Goal: Task Accomplishment & Management: Manage account settings

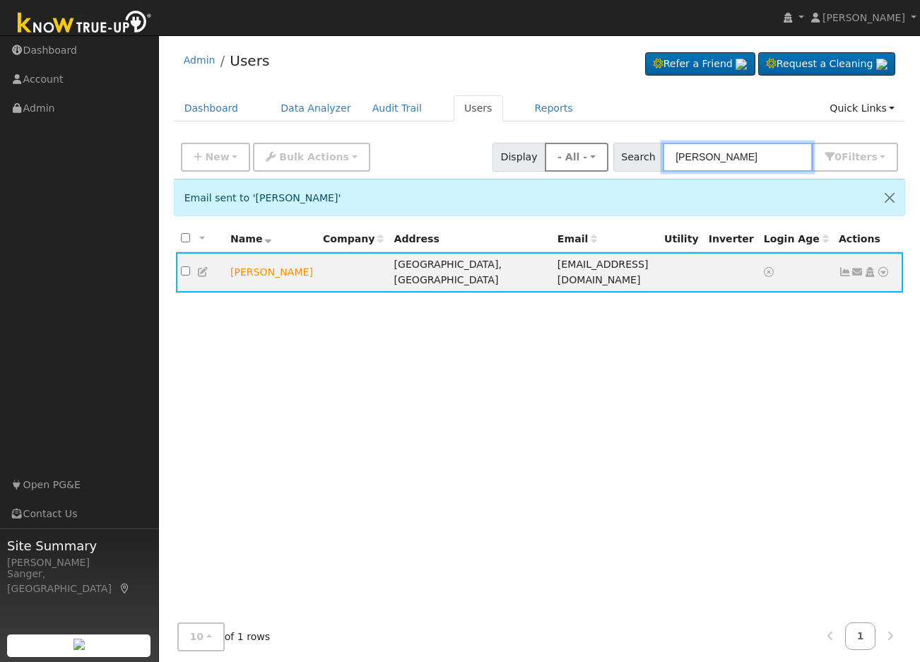
drag, startPoint x: 775, startPoint y: 155, endPoint x: 597, endPoint y: 165, distance: 178.3
click at [597, 165] on div "New Add User Quick Add Quick Connect Quick Convert Lead Bulk Actions Send Email…" at bounding box center [539, 155] width 723 height 34
paste input "[PERSON_NAME]"
type input "[PERSON_NAME]"
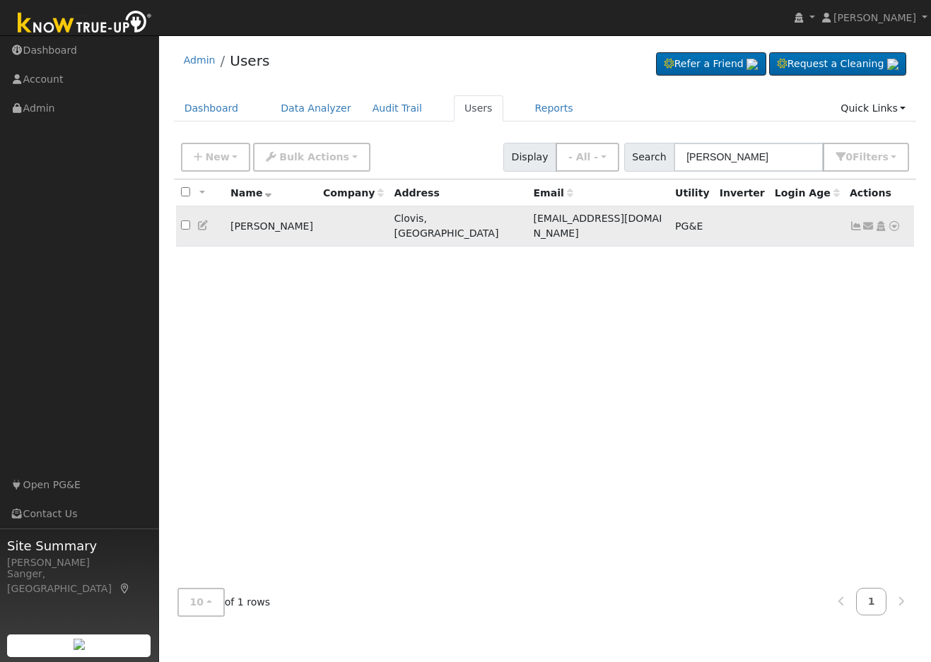
click at [854, 221] on icon at bounding box center [855, 226] width 13 height 10
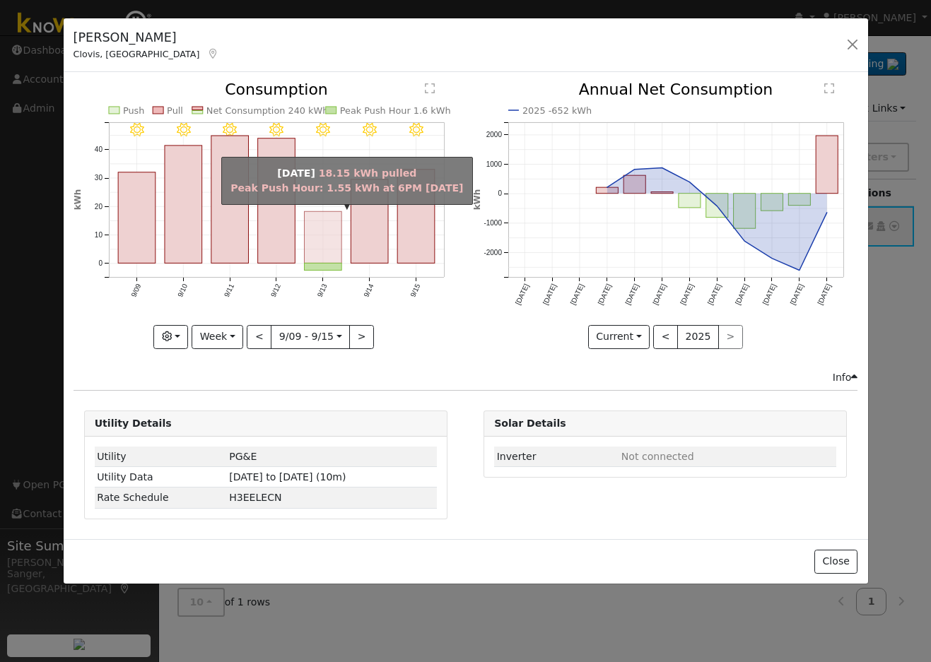
click at [339, 242] on rect "onclick=""" at bounding box center [322, 238] width 37 height 52
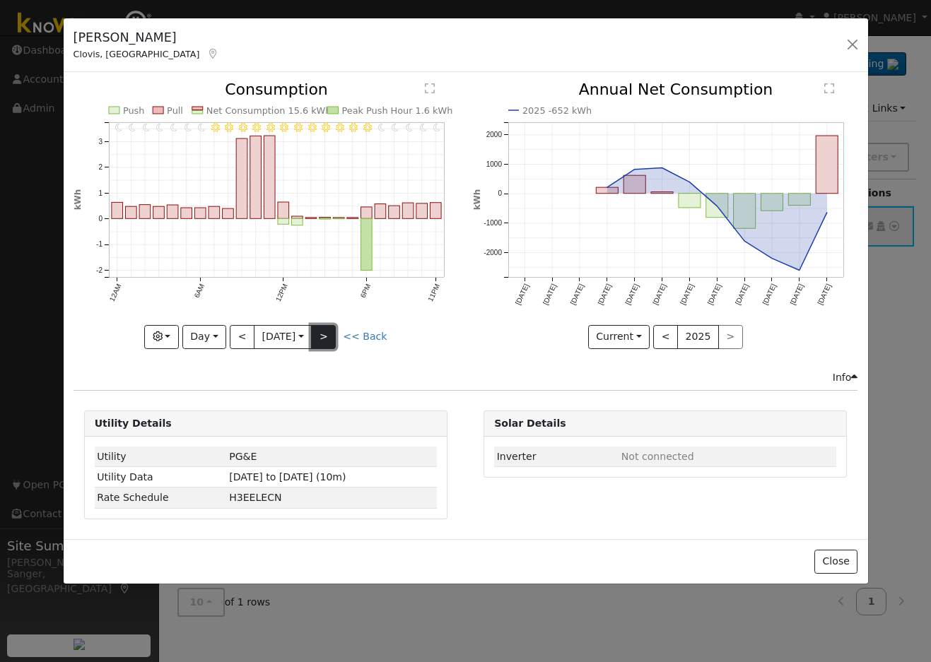
click at [329, 339] on button ">" at bounding box center [323, 337] width 25 height 24
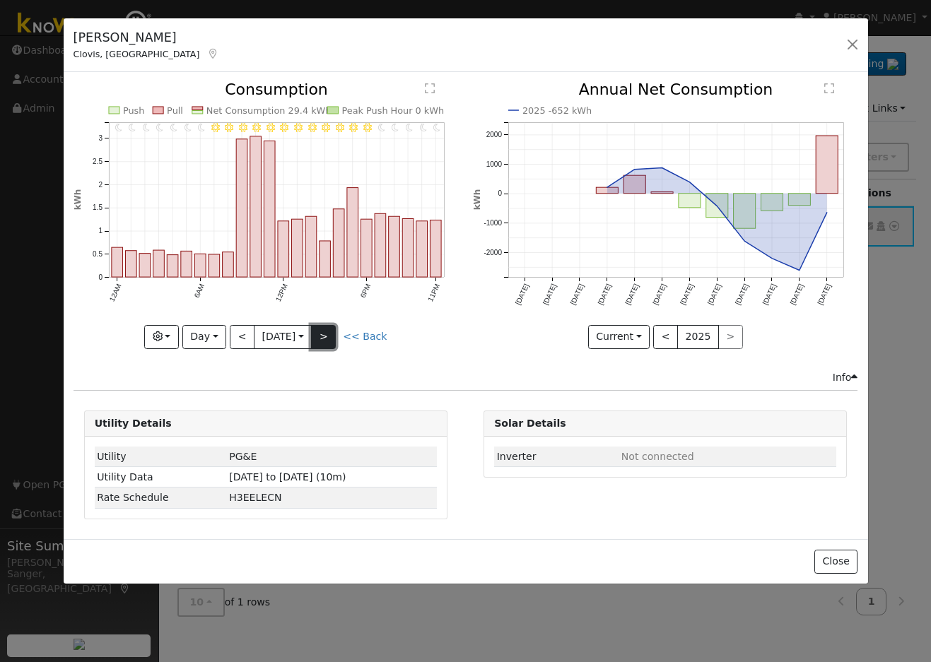
click at [329, 339] on button ">" at bounding box center [323, 337] width 25 height 24
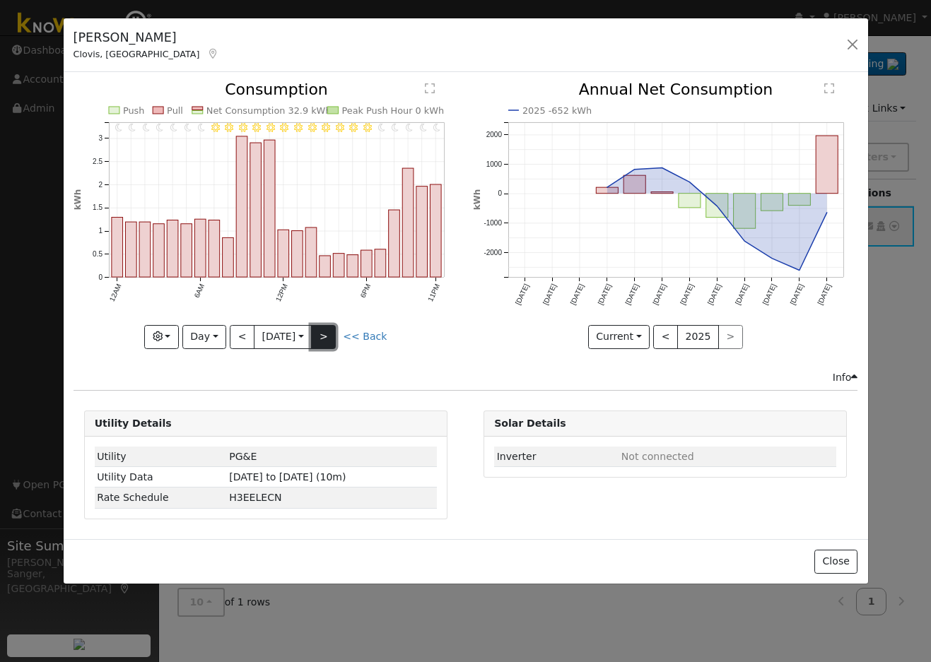
click at [329, 339] on button ">" at bounding box center [323, 337] width 25 height 24
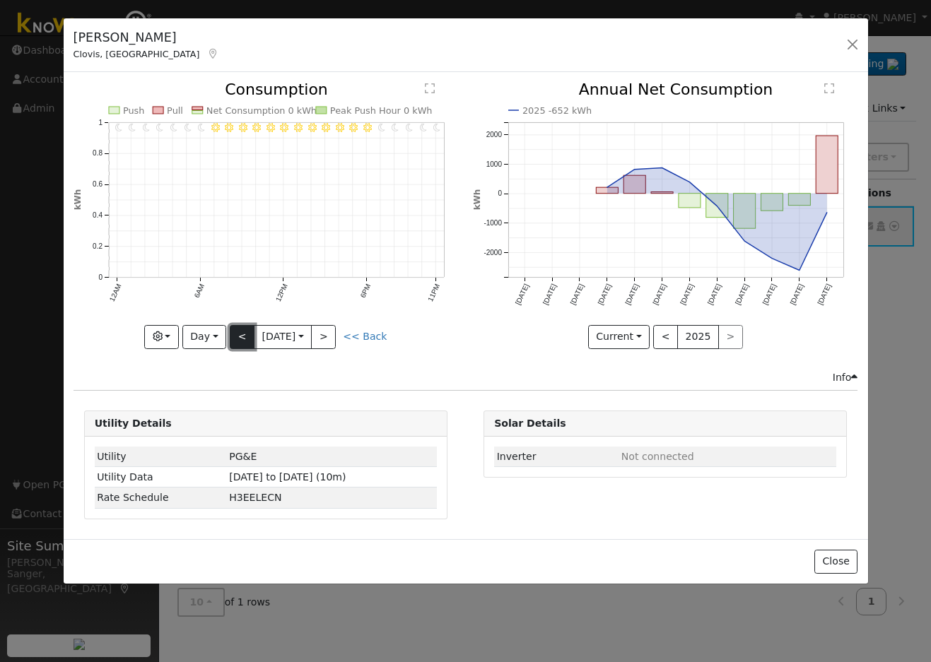
click at [245, 339] on button "<" at bounding box center [242, 337] width 25 height 24
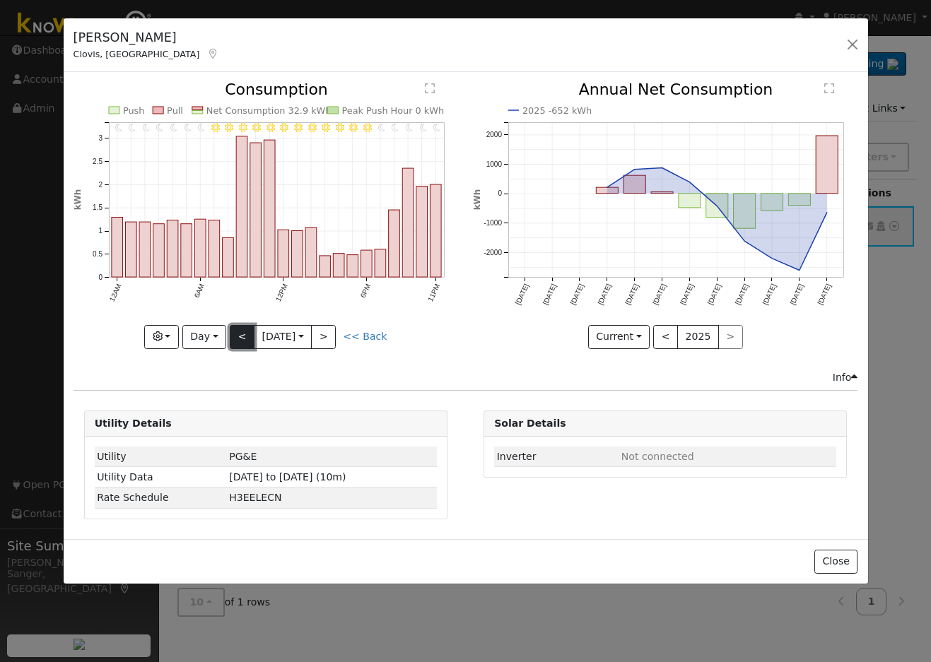
click at [244, 332] on button "<" at bounding box center [242, 337] width 25 height 24
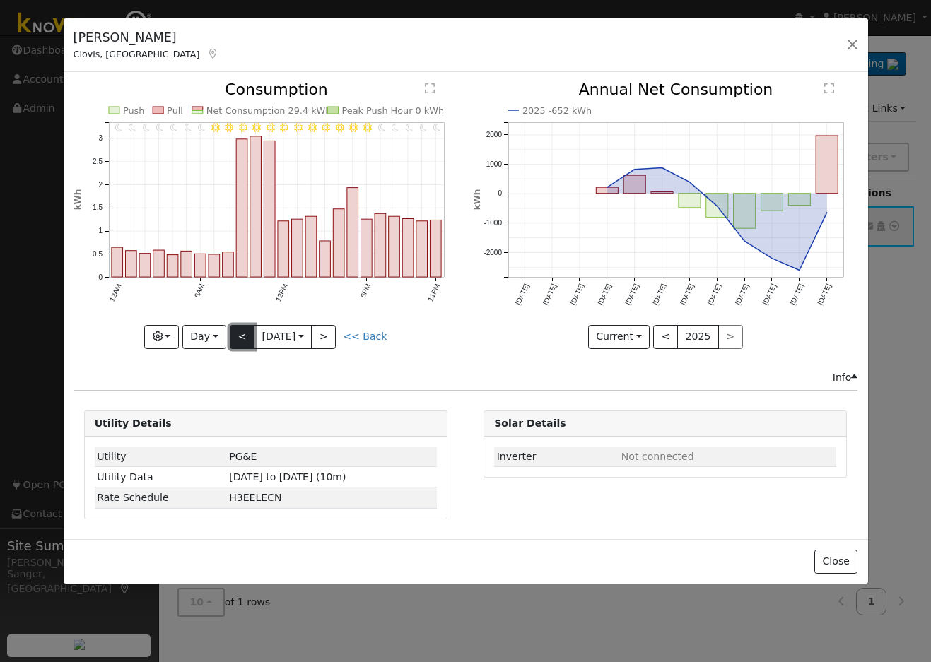
click at [244, 332] on button "<" at bounding box center [242, 337] width 25 height 24
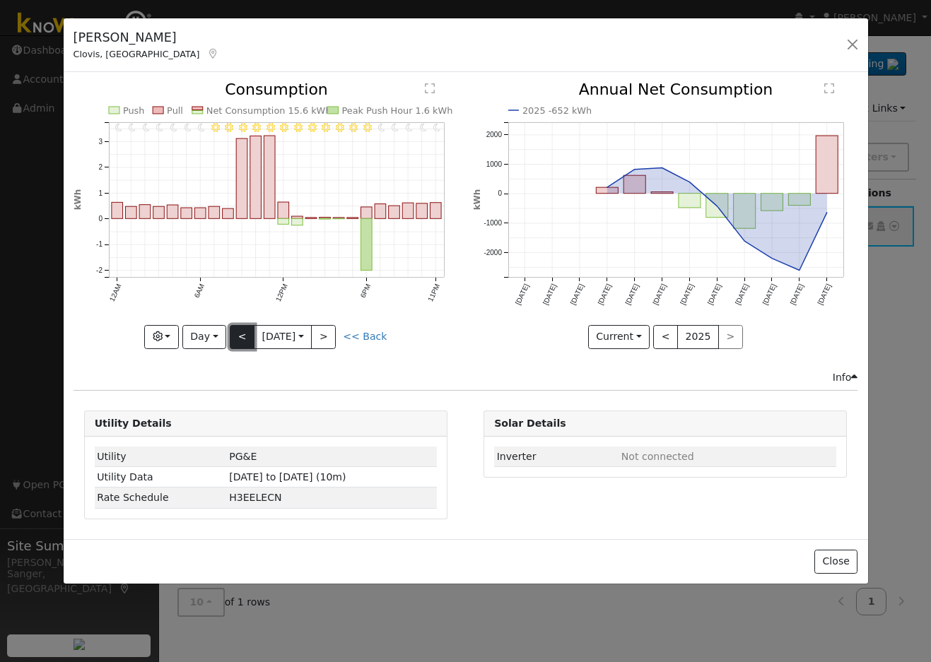
click at [244, 332] on button "<" at bounding box center [242, 337] width 25 height 24
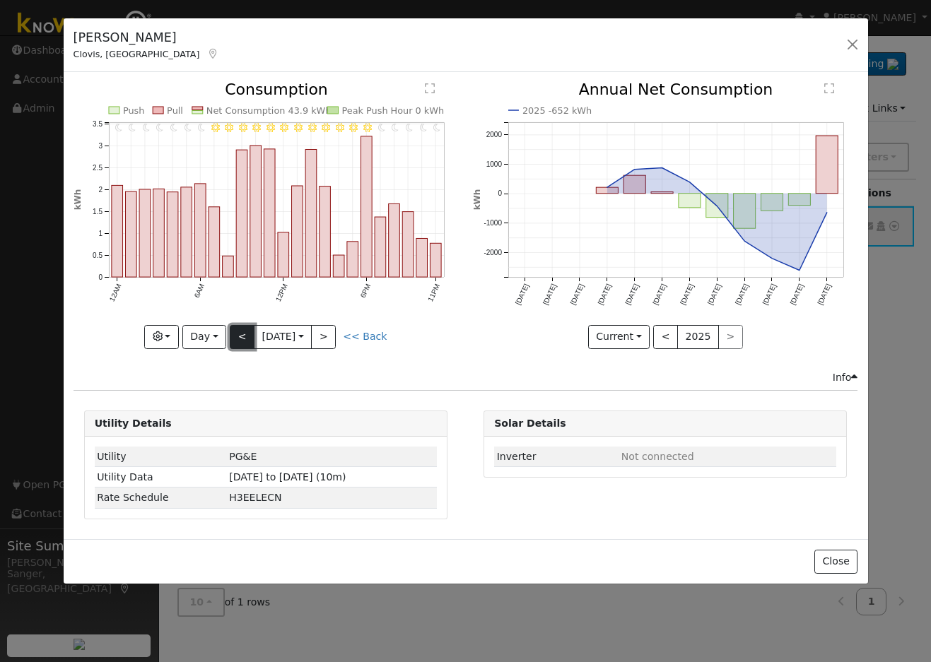
click at [244, 332] on button "<" at bounding box center [242, 337] width 25 height 24
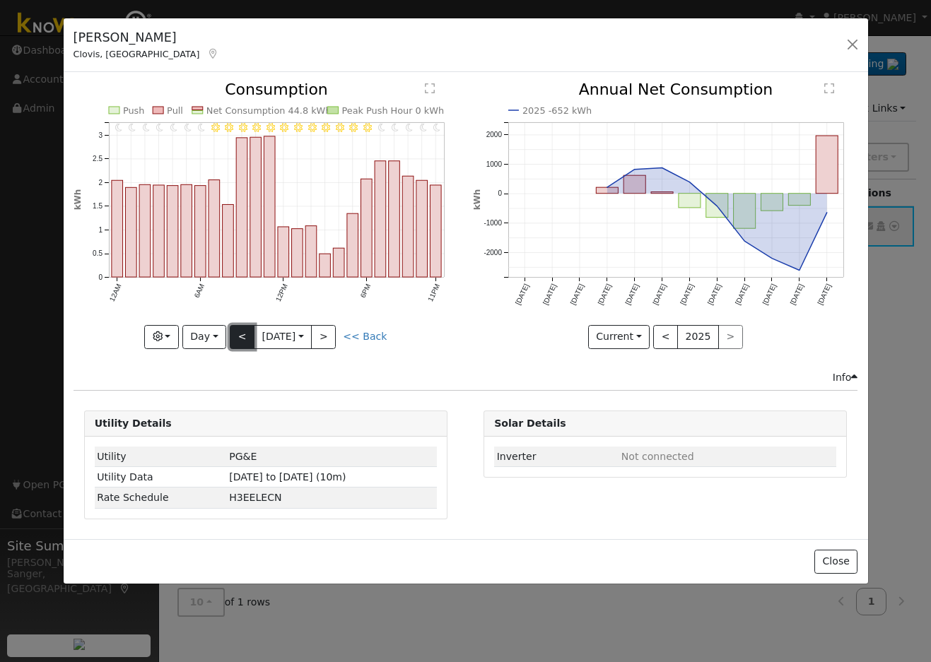
click at [244, 332] on button "<" at bounding box center [242, 337] width 25 height 24
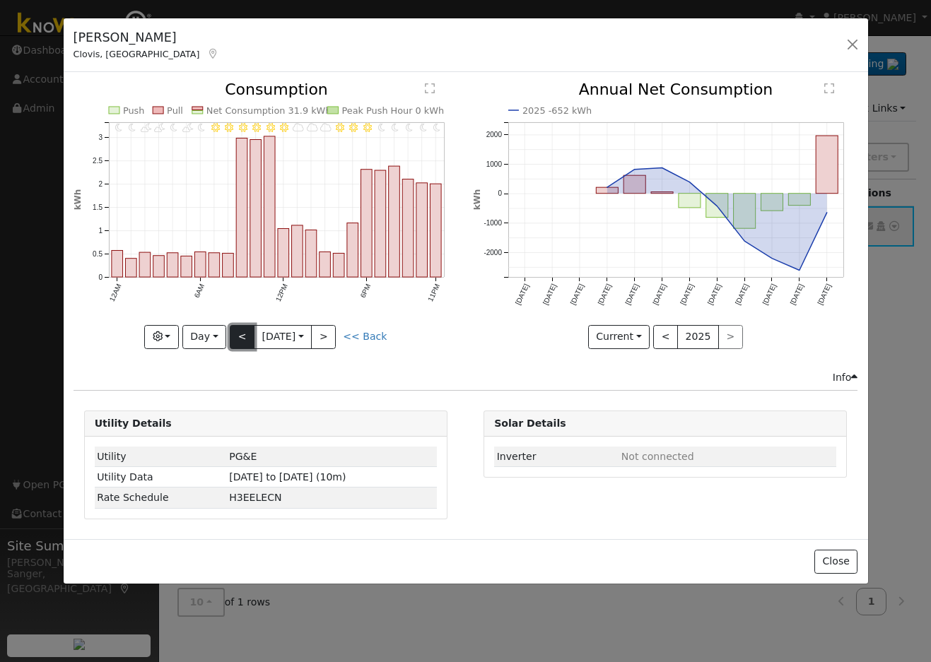
click at [244, 332] on button "<" at bounding box center [242, 337] width 25 height 24
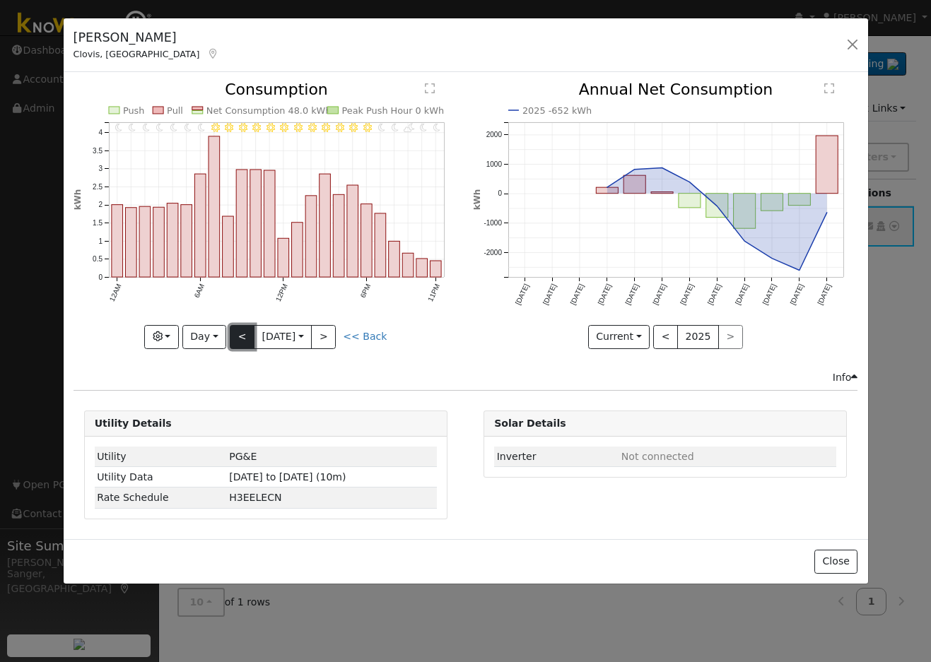
click at [244, 332] on button "<" at bounding box center [242, 337] width 25 height 24
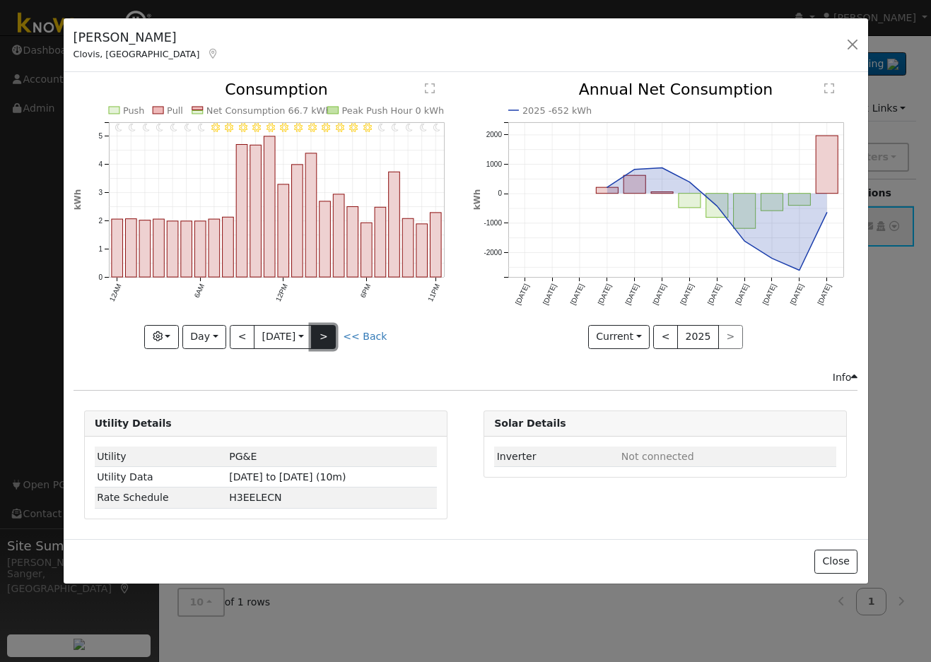
click at [331, 336] on button ">" at bounding box center [323, 337] width 25 height 24
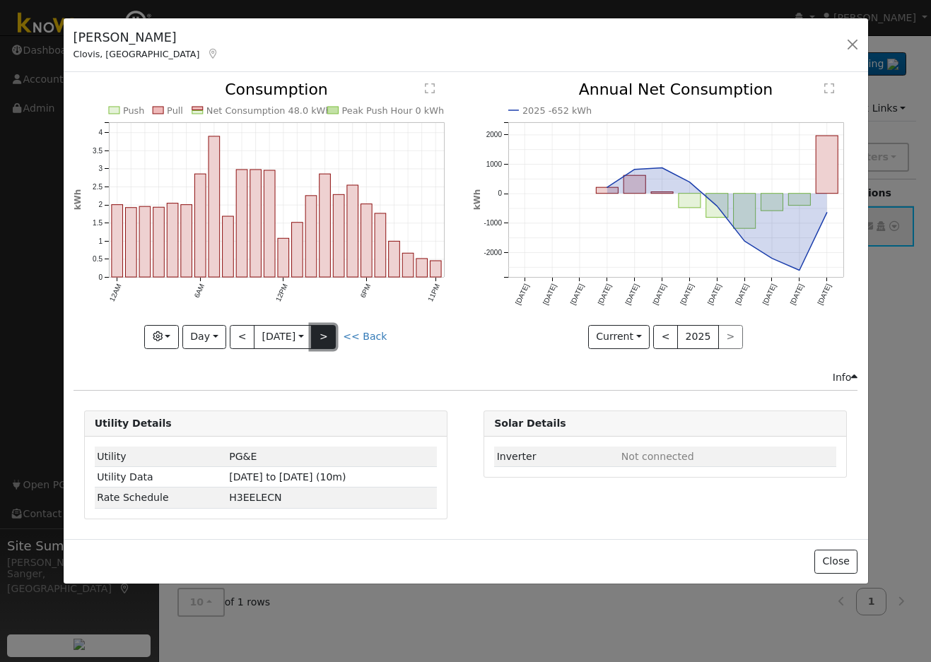
click at [331, 336] on button ">" at bounding box center [323, 337] width 25 height 24
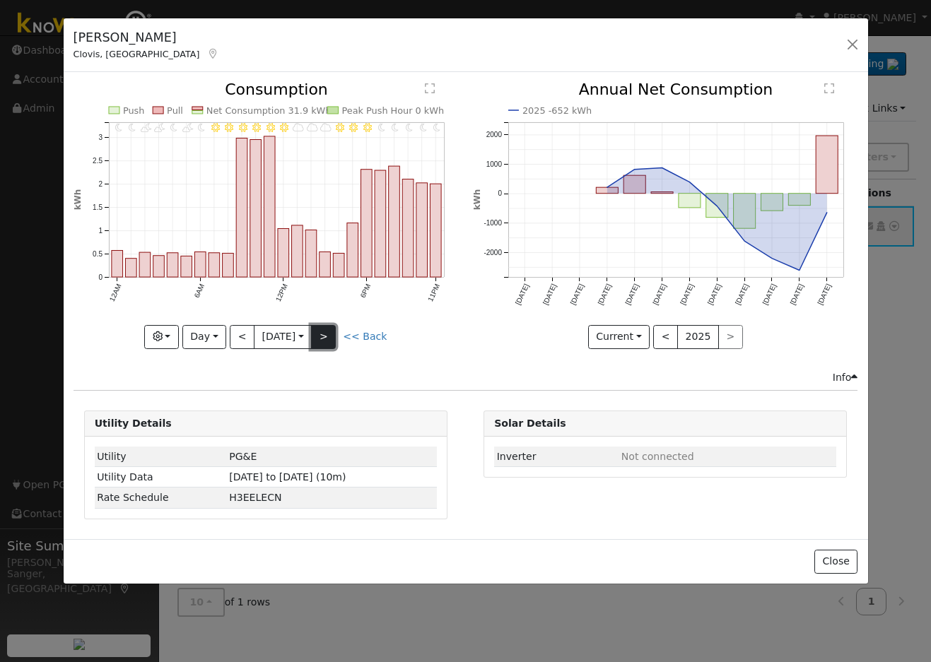
click at [331, 336] on button ">" at bounding box center [323, 337] width 25 height 24
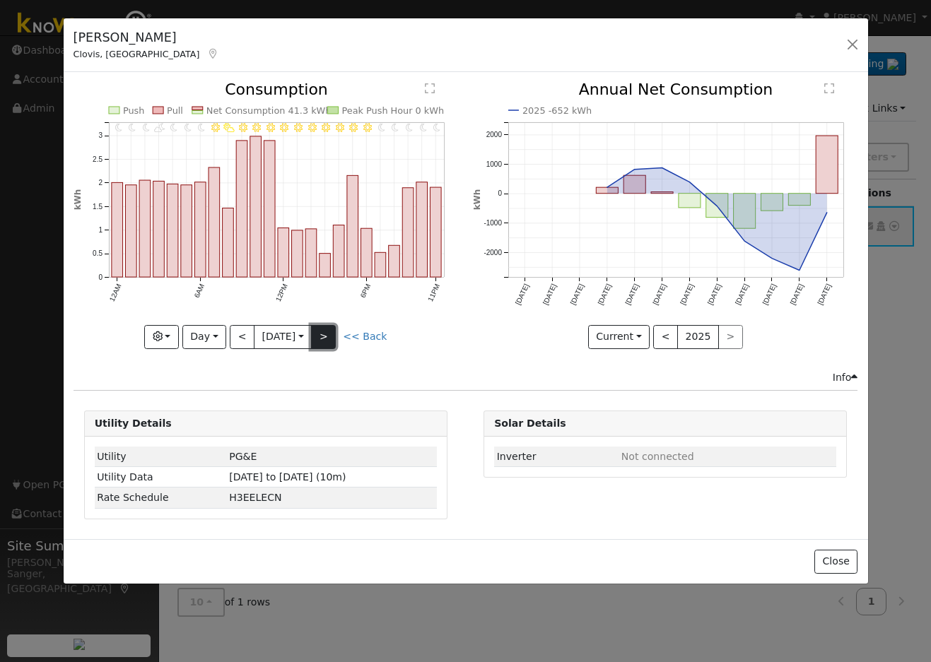
click at [331, 336] on button ">" at bounding box center [323, 337] width 25 height 24
click at [329, 329] on button ">" at bounding box center [323, 337] width 25 height 24
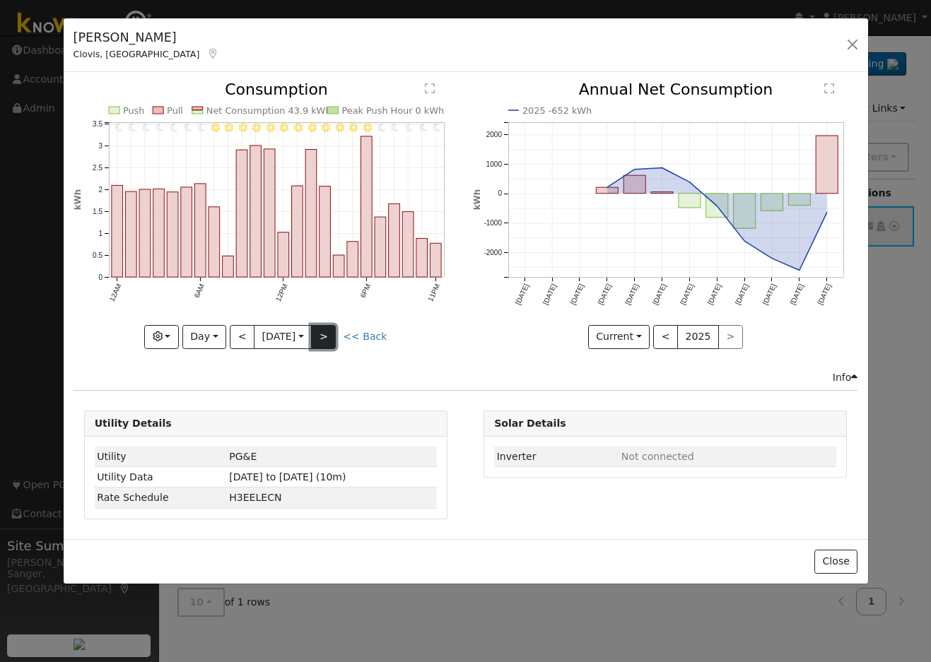
click at [329, 332] on button ">" at bounding box center [323, 337] width 25 height 24
type input "[DATE]"
